Goal: Connect with others: Connect with others

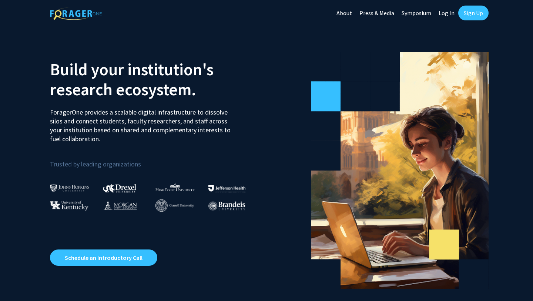
click at [475, 12] on link "Sign Up" at bounding box center [473, 13] width 30 height 15
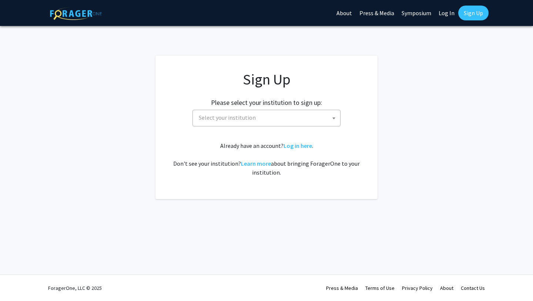
click at [244, 120] on span "Select your institution" at bounding box center [227, 117] width 57 height 7
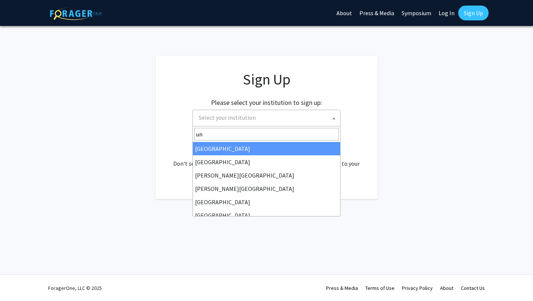
type input "u"
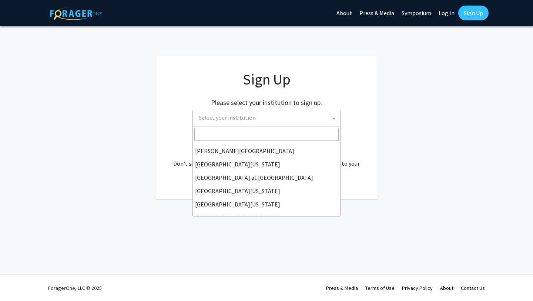
scroll to position [259, 0]
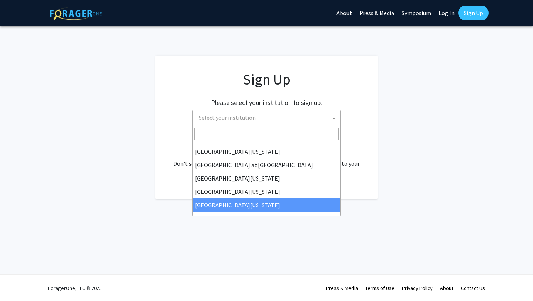
select select "33"
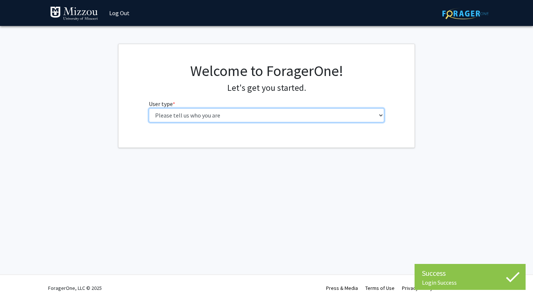
click at [258, 118] on select "Please tell us who you are Undergraduate Student Master's Student Doctoral Cand…" at bounding box center [267, 115] width 236 height 14
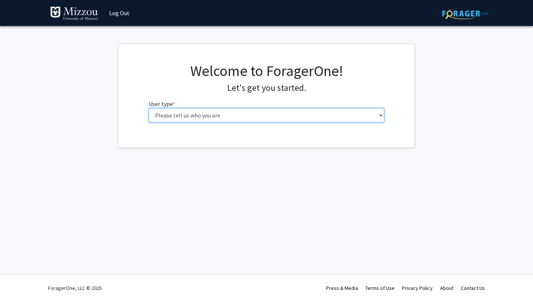
select select "1: undergrad"
click at [149, 108] on select "Please tell us who you are Undergraduate Student Master's Student Doctoral Cand…" at bounding box center [267, 115] width 236 height 14
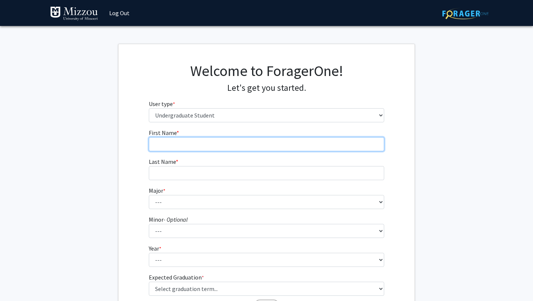
click at [269, 143] on input "First Name * required" at bounding box center [267, 144] width 236 height 14
type input "[PERSON_NAME]"
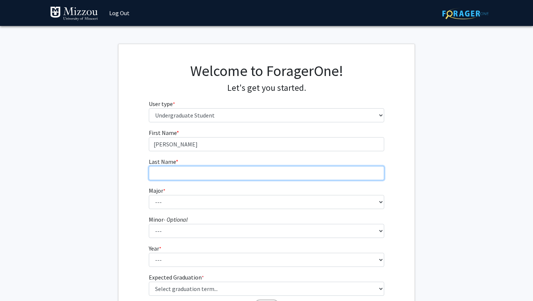
click at [248, 171] on input "Last Name * required" at bounding box center [267, 173] width 236 height 14
type input "[PERSON_NAME]"
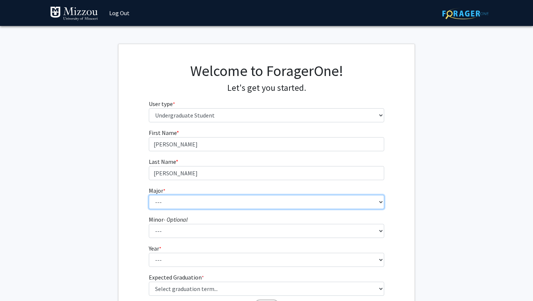
click at [178, 200] on select "--- Agribusiness Management Agricultural Education Agricultural Education: Comm…" at bounding box center [267, 202] width 236 height 14
click at [149, 195] on select "--- Agribusiness Management Agricultural Education Agricultural Education: Comm…" at bounding box center [267, 202] width 236 height 14
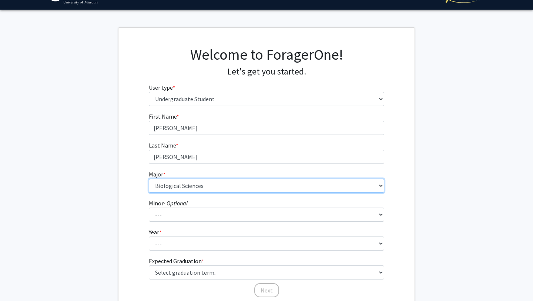
scroll to position [18, 0]
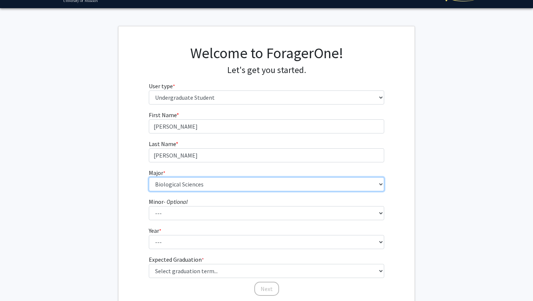
click at [379, 186] on select "--- Agribusiness Management Agricultural Education Agricultural Education: Comm…" at bounding box center [267, 184] width 236 height 14
click at [149, 177] on select "--- Agribusiness Management Agricultural Education Agricultural Education: Comm…" at bounding box center [267, 184] width 236 height 14
click at [261, 186] on select "--- Agribusiness Management Agricultural Education Agricultural Education: Comm…" at bounding box center [267, 184] width 236 height 14
select select "17: 2505"
click at [149, 177] on select "--- Agribusiness Management Agricultural Education Agricultural Education: Comm…" at bounding box center [267, 184] width 236 height 14
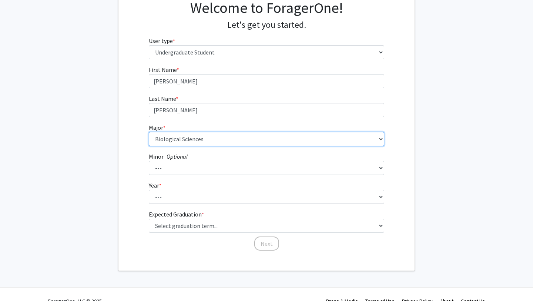
scroll to position [61, 0]
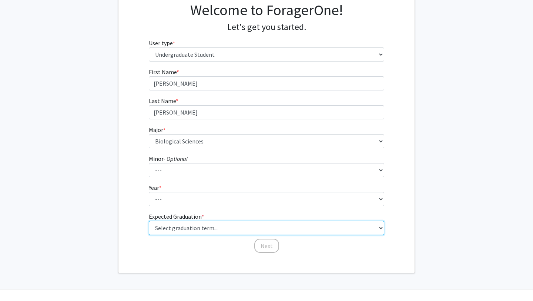
click at [228, 228] on select "Select graduation term... Spring 2025 Summer 2025 Fall 2025 Winter 2025 Spring …" at bounding box center [267, 228] width 236 height 14
select select "9: spring_2027"
click at [149, 221] on select "Select graduation term... Spring 2025 Summer 2025 Fall 2025 Winter 2025 Spring …" at bounding box center [267, 228] width 236 height 14
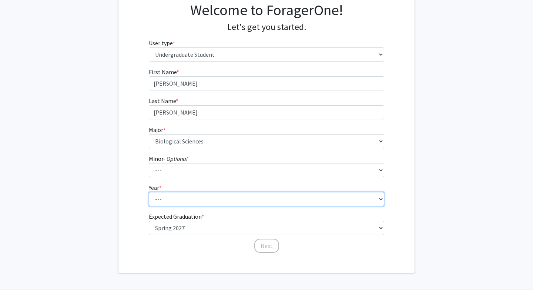
click at [202, 201] on select "--- First-year Sophomore Junior Senior Postbaccalaureate Certificate" at bounding box center [267, 199] width 236 height 14
select select "3: junior"
click at [149, 192] on select "--- First-year Sophomore Junior Senior Postbaccalaureate Certificate" at bounding box center [267, 199] width 236 height 14
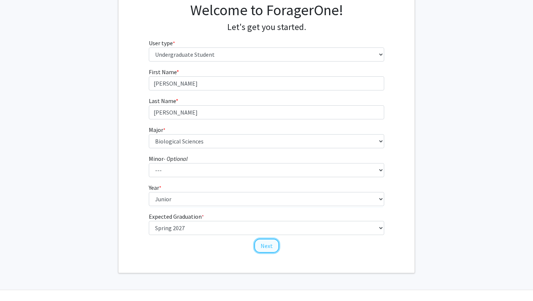
click at [263, 243] on button "Next" at bounding box center [266, 245] width 25 height 14
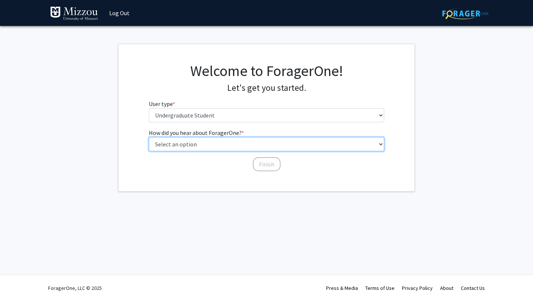
click at [219, 145] on select "Select an option Peer/student recommendation Faculty/staff recommendation Unive…" at bounding box center [267, 144] width 236 height 14
select select "2: faculty_recommendation"
click at [149, 137] on select "Select an option Peer/student recommendation Faculty/staff recommendation Unive…" at bounding box center [267, 144] width 236 height 14
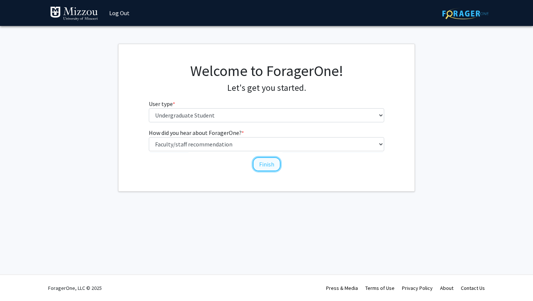
click at [269, 163] on button "Finish" at bounding box center [267, 164] width 28 height 14
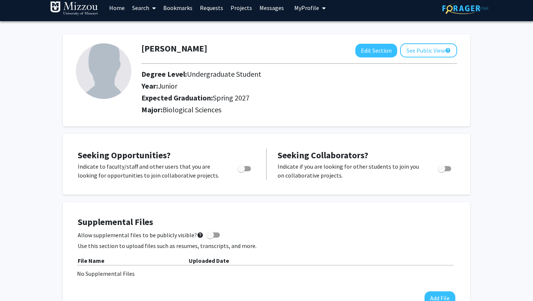
scroll to position [7, 0]
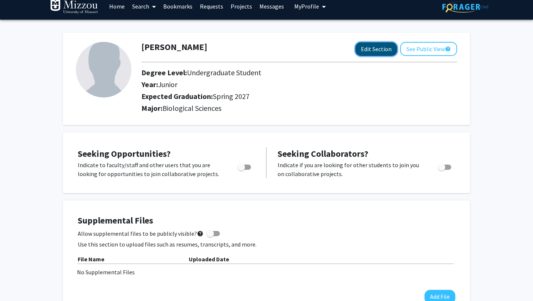
click at [368, 50] on button "Edit Section" at bounding box center [376, 49] width 42 height 14
select select "junior"
select select "37: spring_2027"
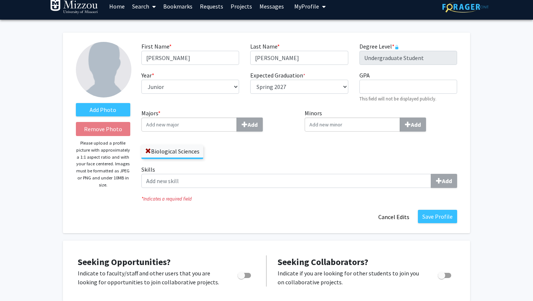
click at [196, 125] on input "Majors * Add" at bounding box center [189, 124] width 96 height 14
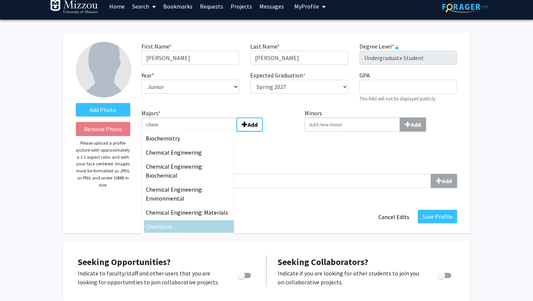
type input "chem"
click at [177, 226] on div "Chem istry" at bounding box center [189, 226] width 86 height 9
click at [177, 131] on input "chem" at bounding box center [189, 124] width 96 height 14
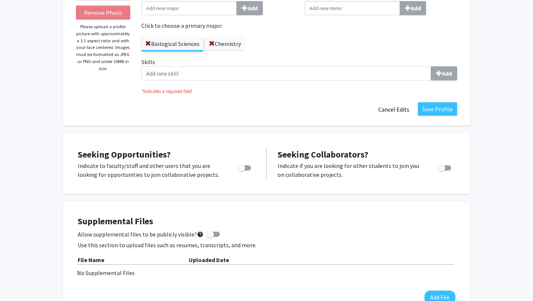
scroll to position [124, 0]
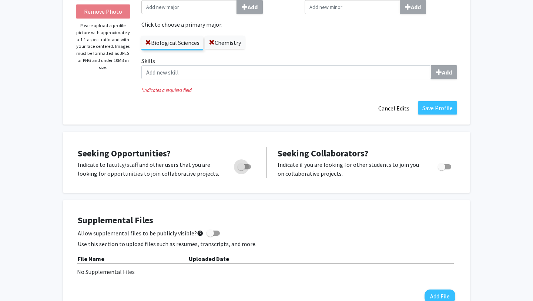
click at [245, 165] on span "Toggle" at bounding box center [244, 166] width 13 height 5
click at [241, 169] on input "Are you actively seeking opportunities?" at bounding box center [241, 169] width 0 height 0
checkbox input "true"
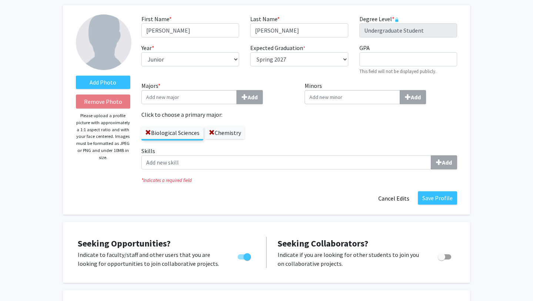
scroll to position [0, 0]
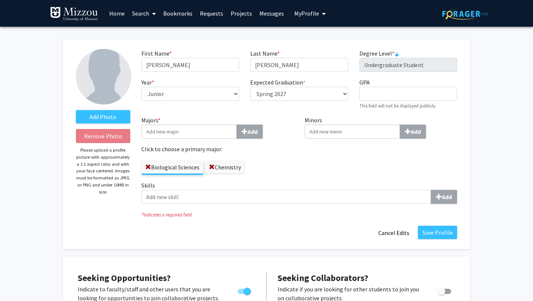
click at [151, 14] on span at bounding box center [152, 14] width 7 height 26
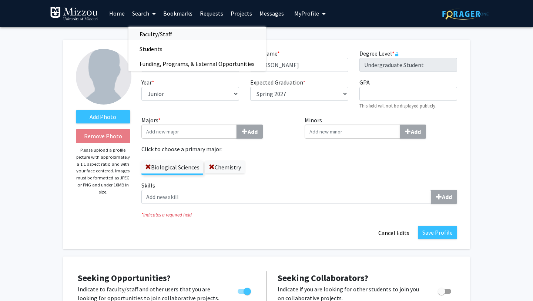
click at [168, 35] on span "Faculty/Staff" at bounding box center [155, 34] width 54 height 15
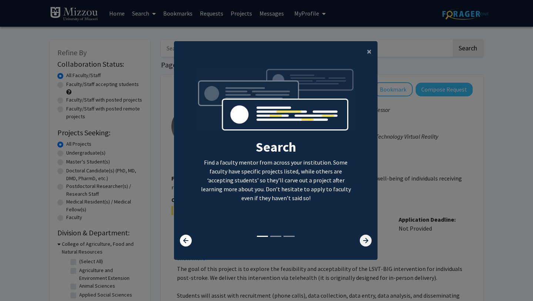
click at [366, 237] on icon at bounding box center [366, 240] width 12 height 12
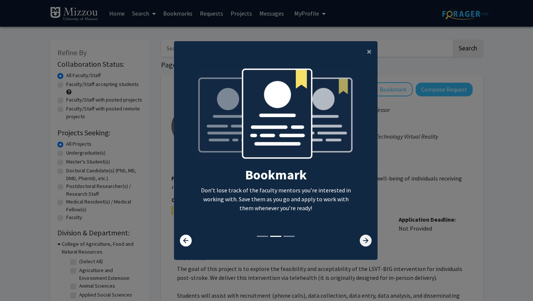
click at [366, 237] on icon at bounding box center [366, 240] width 12 height 12
click at [364, 240] on icon at bounding box center [366, 240] width 12 height 12
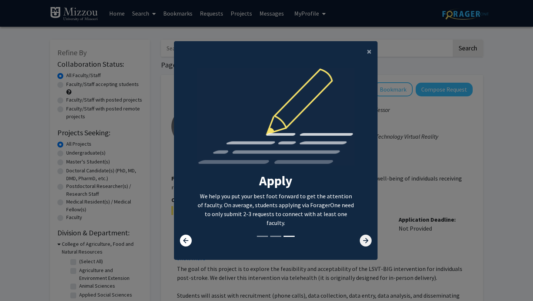
click at [364, 240] on icon at bounding box center [366, 240] width 12 height 12
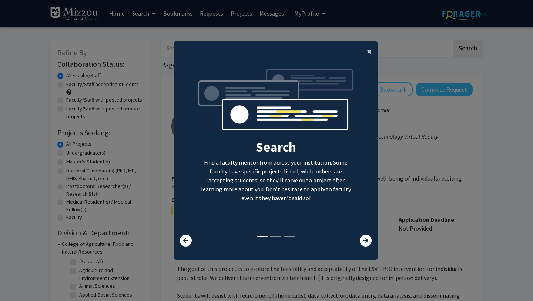
click at [369, 51] on span "×" at bounding box center [369, 51] width 5 height 11
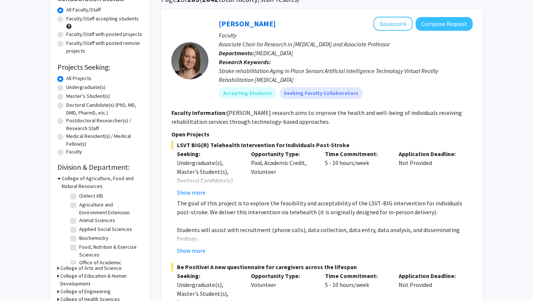
scroll to position [65, 0]
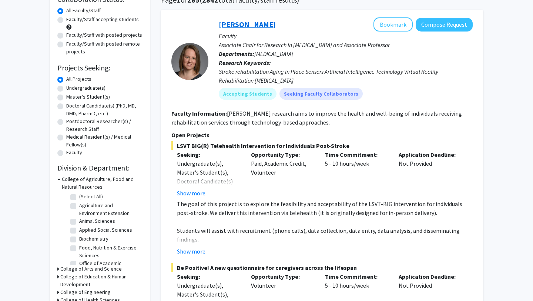
click at [242, 23] on link "Rachel Wolpert" at bounding box center [247, 24] width 57 height 9
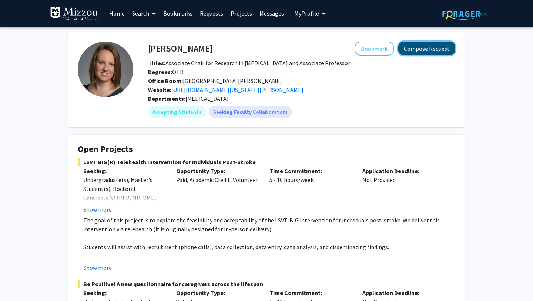
click at [422, 45] on button "Compose Request" at bounding box center [426, 48] width 57 height 14
click at [137, 13] on link "Search" at bounding box center [143, 13] width 31 height 26
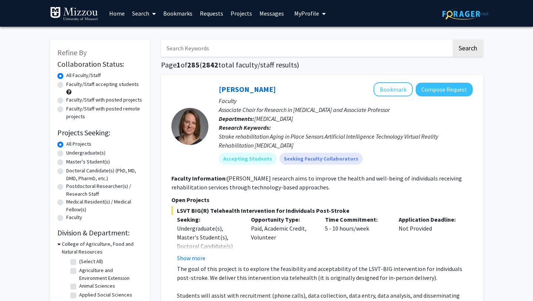
click at [185, 49] on input "Search Keywords" at bounding box center [306, 48] width 291 height 17
type input "g"
type input "neurodegenerative"
click at [453, 40] on button "Search" at bounding box center [468, 48] width 30 height 17
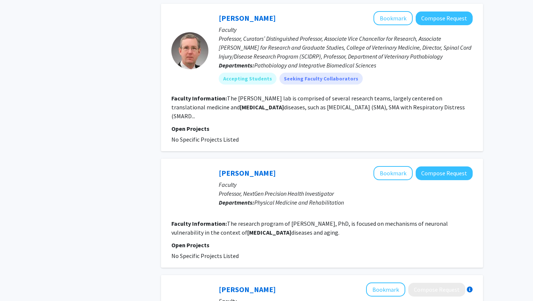
scroll to position [642, 0]
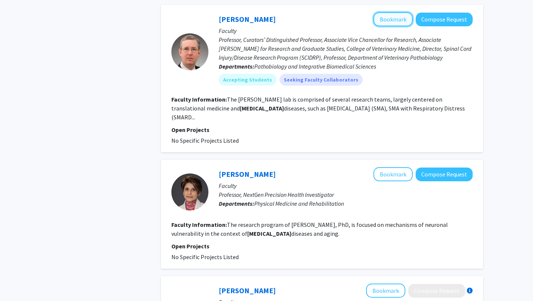
click at [392, 26] on button "Bookmark" at bounding box center [393, 19] width 39 height 14
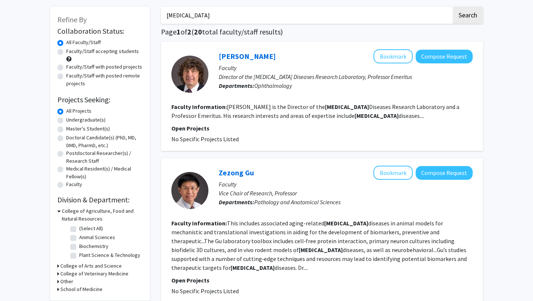
scroll to position [32, 0]
